Goal: Information Seeking & Learning: Learn about a topic

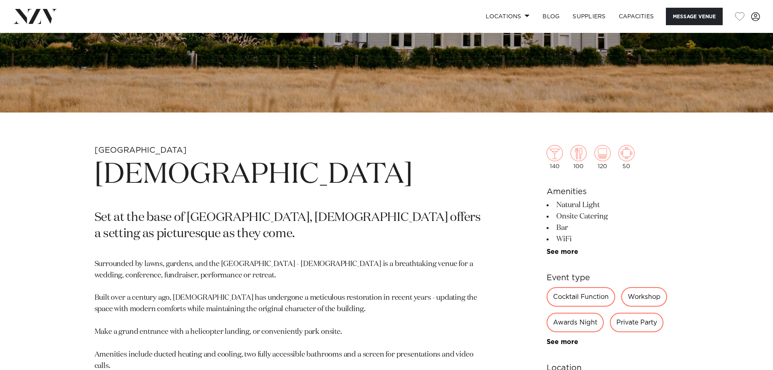
scroll to position [392, 0]
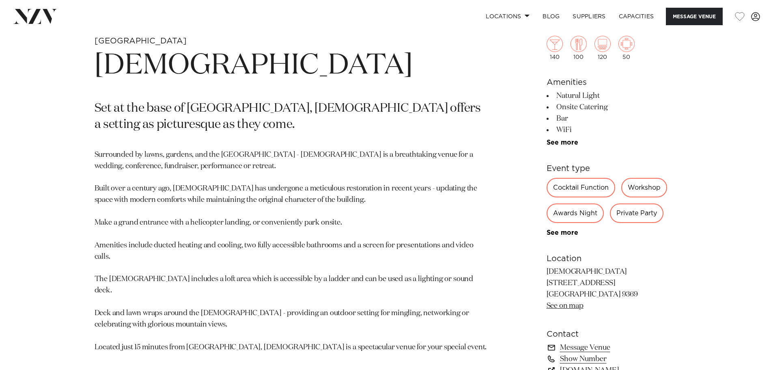
click at [226, 225] on p "Surrounded by lawns, gardens, and the [GEOGRAPHIC_DATA] - [DEMOGRAPHIC_DATA] is…" at bounding box center [292, 251] width 394 height 204
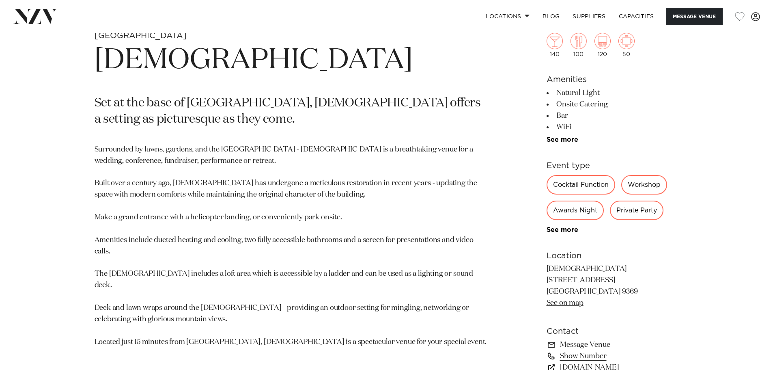
scroll to position [433, 0]
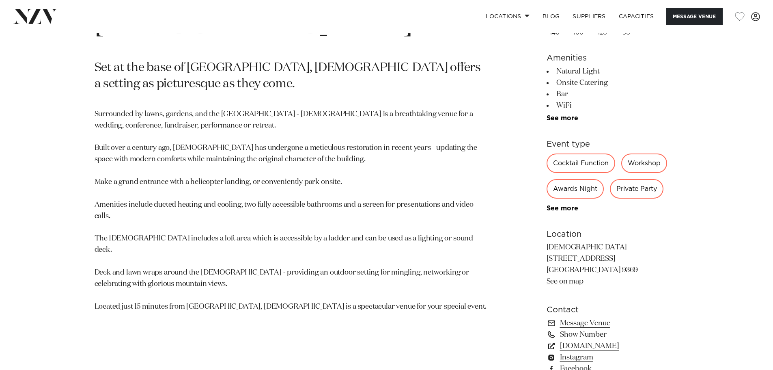
click at [175, 226] on p "Surrounded by lawns, gardens, and the [GEOGRAPHIC_DATA] - [DEMOGRAPHIC_DATA] is…" at bounding box center [292, 211] width 394 height 204
click at [334, 265] on p "Surrounded by lawns, gardens, and the [GEOGRAPHIC_DATA] - [DEMOGRAPHIC_DATA] is…" at bounding box center [292, 211] width 394 height 204
click at [208, 237] on p "Surrounded by lawns, gardens, and the [GEOGRAPHIC_DATA] - [DEMOGRAPHIC_DATA] is…" at bounding box center [292, 211] width 394 height 204
click at [354, 186] on p "Surrounded by lawns, gardens, and the [GEOGRAPHIC_DATA] - [DEMOGRAPHIC_DATA] is…" at bounding box center [292, 211] width 394 height 204
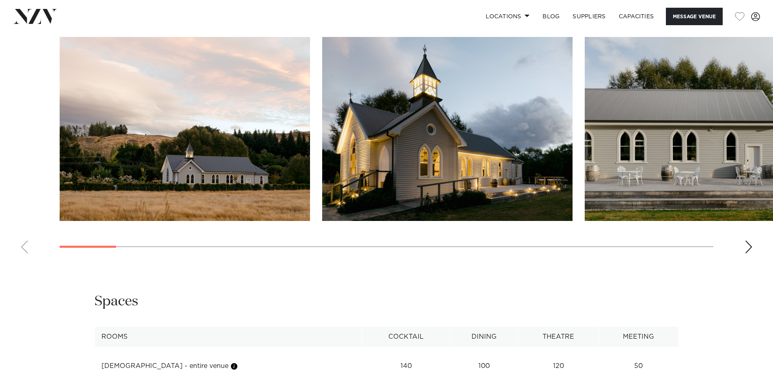
scroll to position [812, 0]
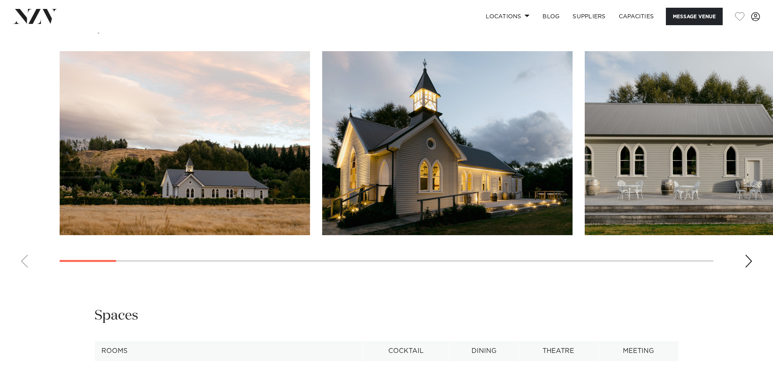
click at [751, 263] on div "Next slide" at bounding box center [749, 260] width 8 height 13
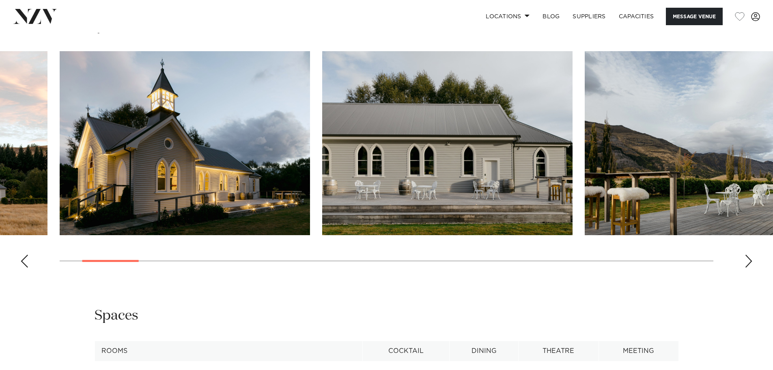
click at [751, 263] on div "Next slide" at bounding box center [749, 260] width 8 height 13
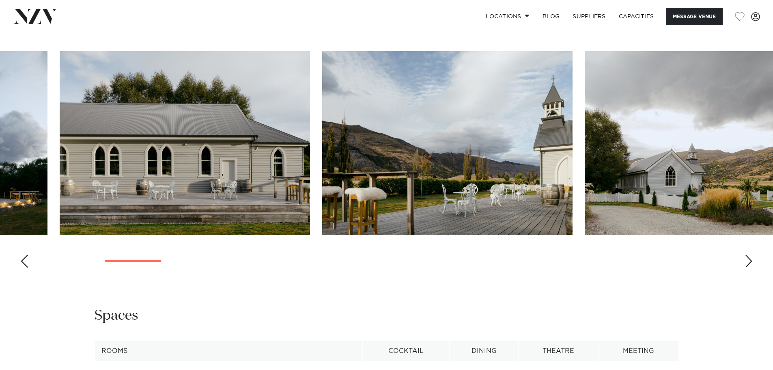
click at [751, 263] on div "Next slide" at bounding box center [749, 260] width 8 height 13
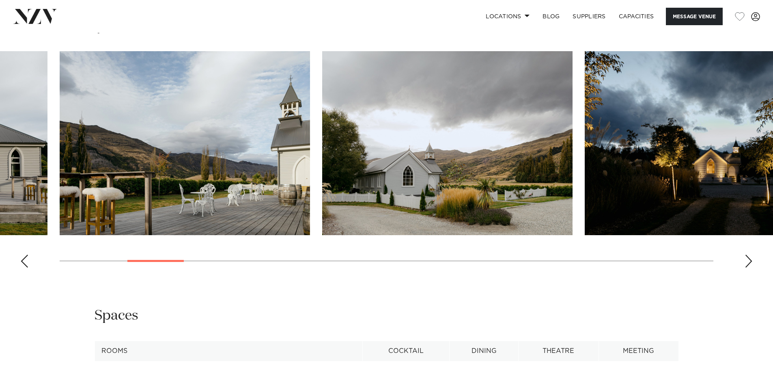
click at [751, 263] on div "Next slide" at bounding box center [749, 260] width 8 height 13
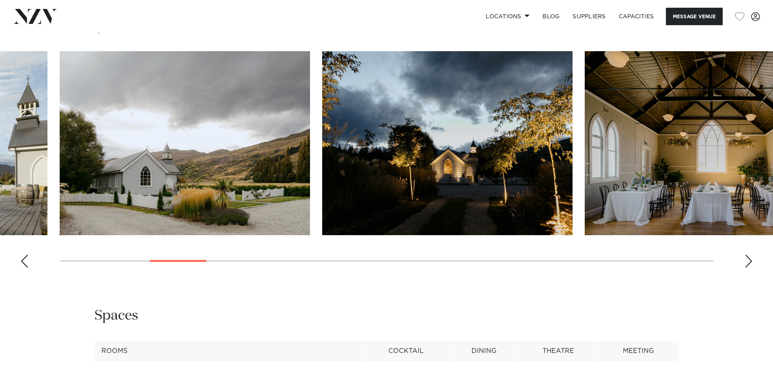
click at [751, 263] on div "Next slide" at bounding box center [749, 260] width 8 height 13
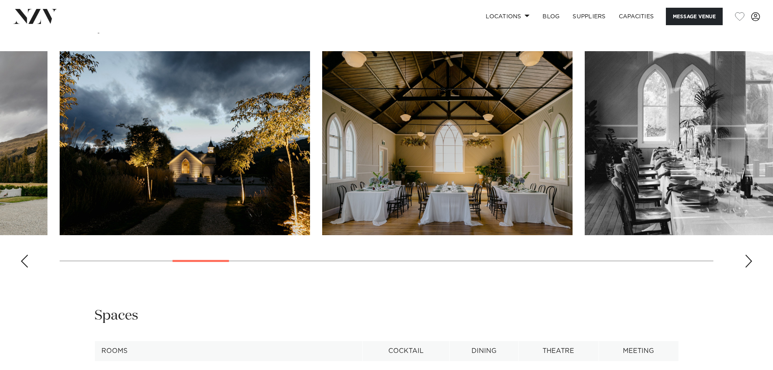
click at [751, 263] on div "Next slide" at bounding box center [749, 260] width 8 height 13
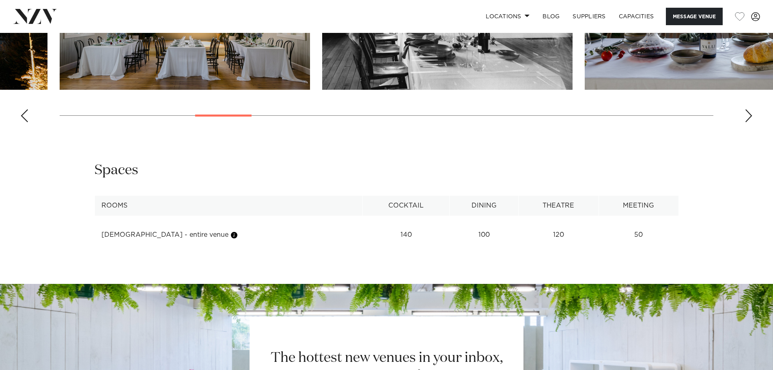
scroll to position [1014, 0]
